Goal: Information Seeking & Learning: Learn about a topic

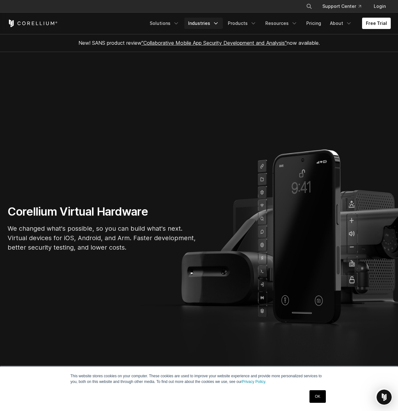
click at [219, 21] on icon "Navigation Menu" at bounding box center [216, 23] width 6 height 6
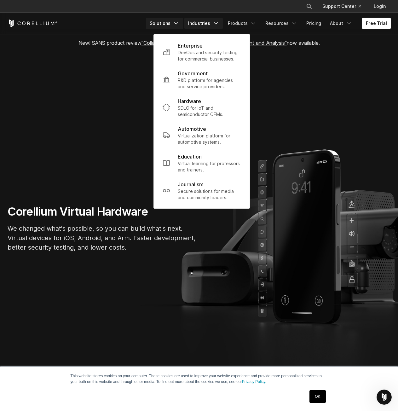
click at [179, 23] on icon "Navigation Menu" at bounding box center [176, 23] width 6 height 6
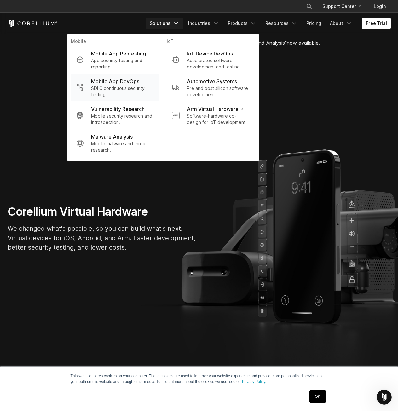
click at [129, 84] on p "Mobile App DevOps" at bounding box center [115, 82] width 48 height 8
